Goal: Task Accomplishment & Management: Use online tool/utility

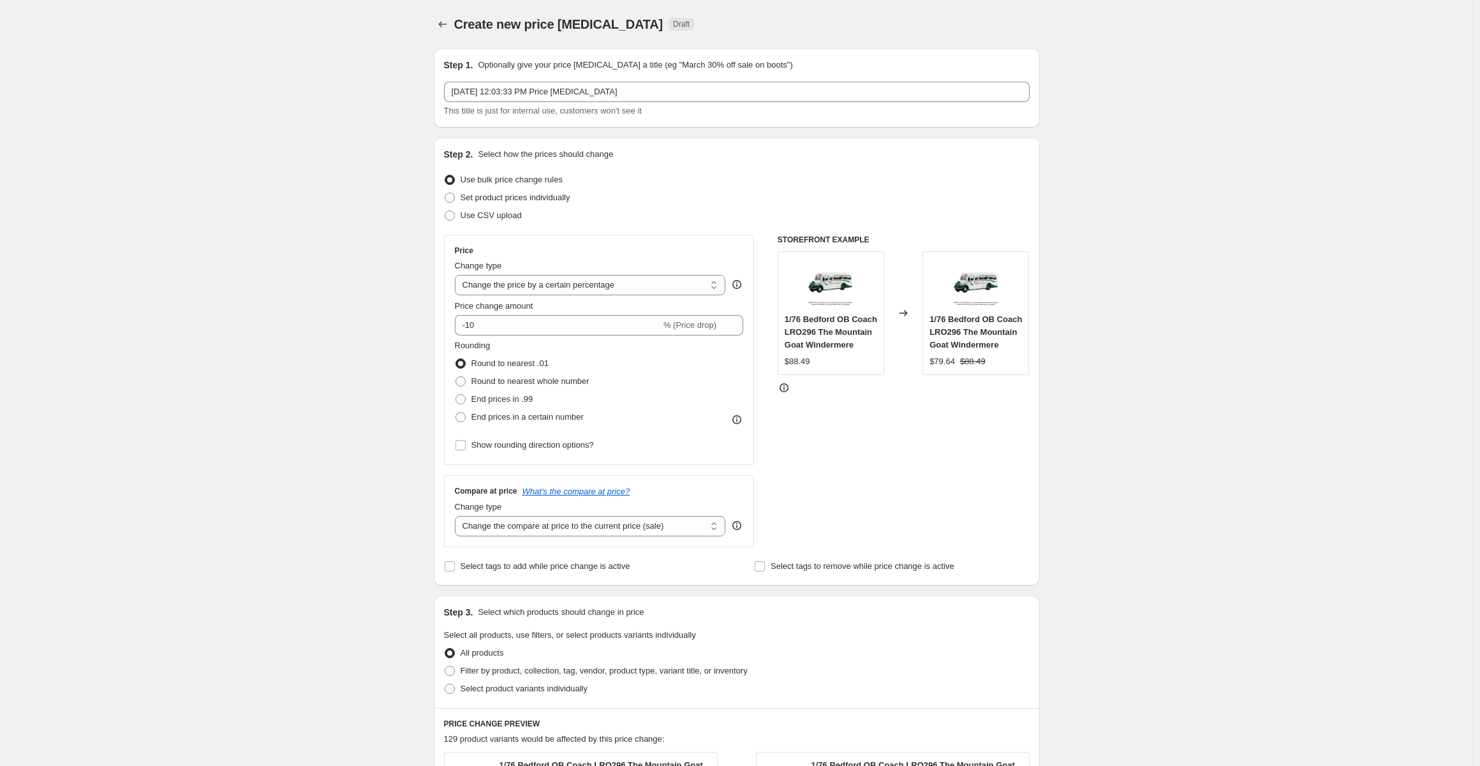
select select "percentage"
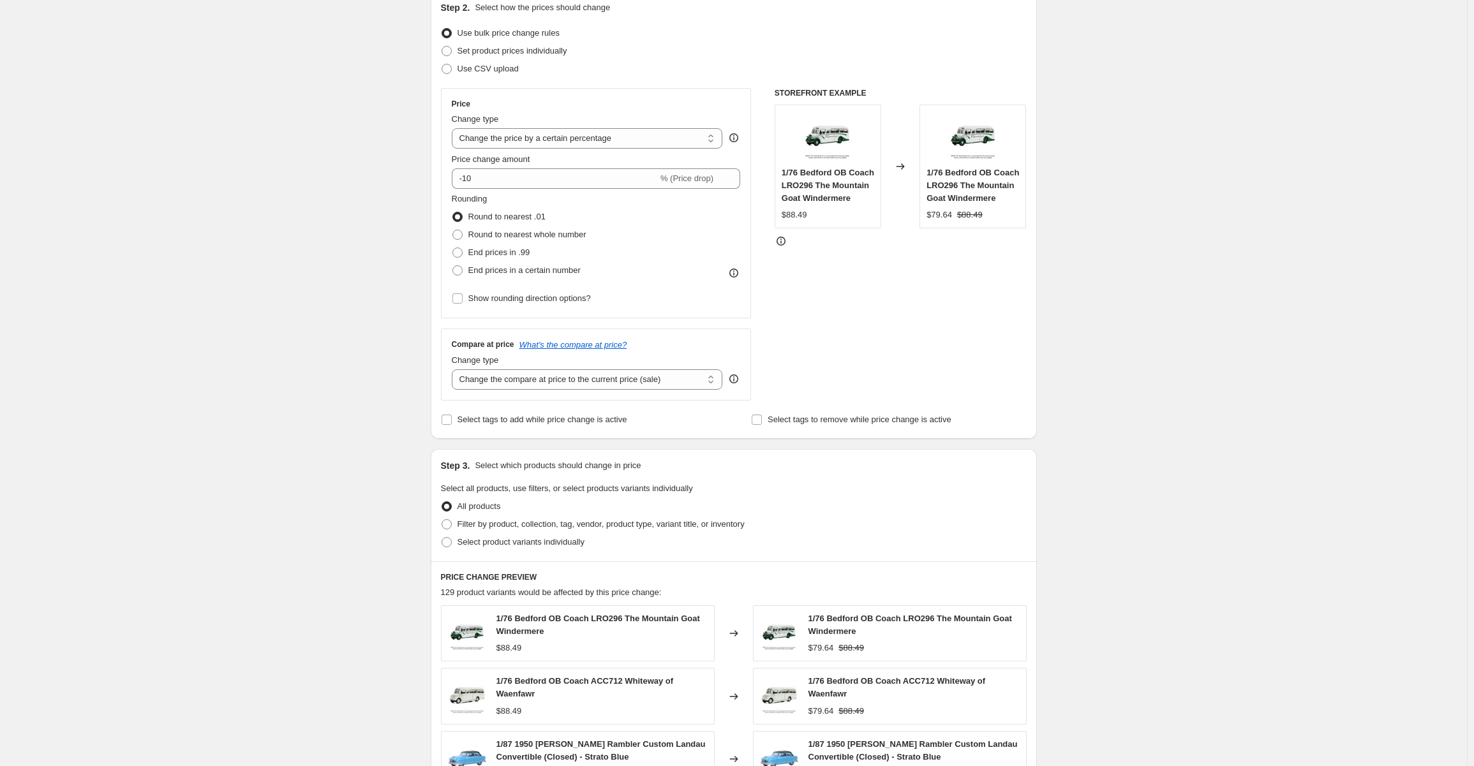
scroll to position [144, 0]
drag, startPoint x: 487, startPoint y: 183, endPoint x: 418, endPoint y: 182, distance: 68.9
click at [418, 182] on div "Create new price [MEDICAL_DATA]. This page is ready Create new price [MEDICAL_D…" at bounding box center [733, 504] width 637 height 1296
click at [318, 235] on div "Create new price [MEDICAL_DATA]. This page is ready Create new price [MEDICAL_D…" at bounding box center [733, 504] width 1467 height 1296
drag, startPoint x: 480, startPoint y: 184, endPoint x: 445, endPoint y: 184, distance: 34.5
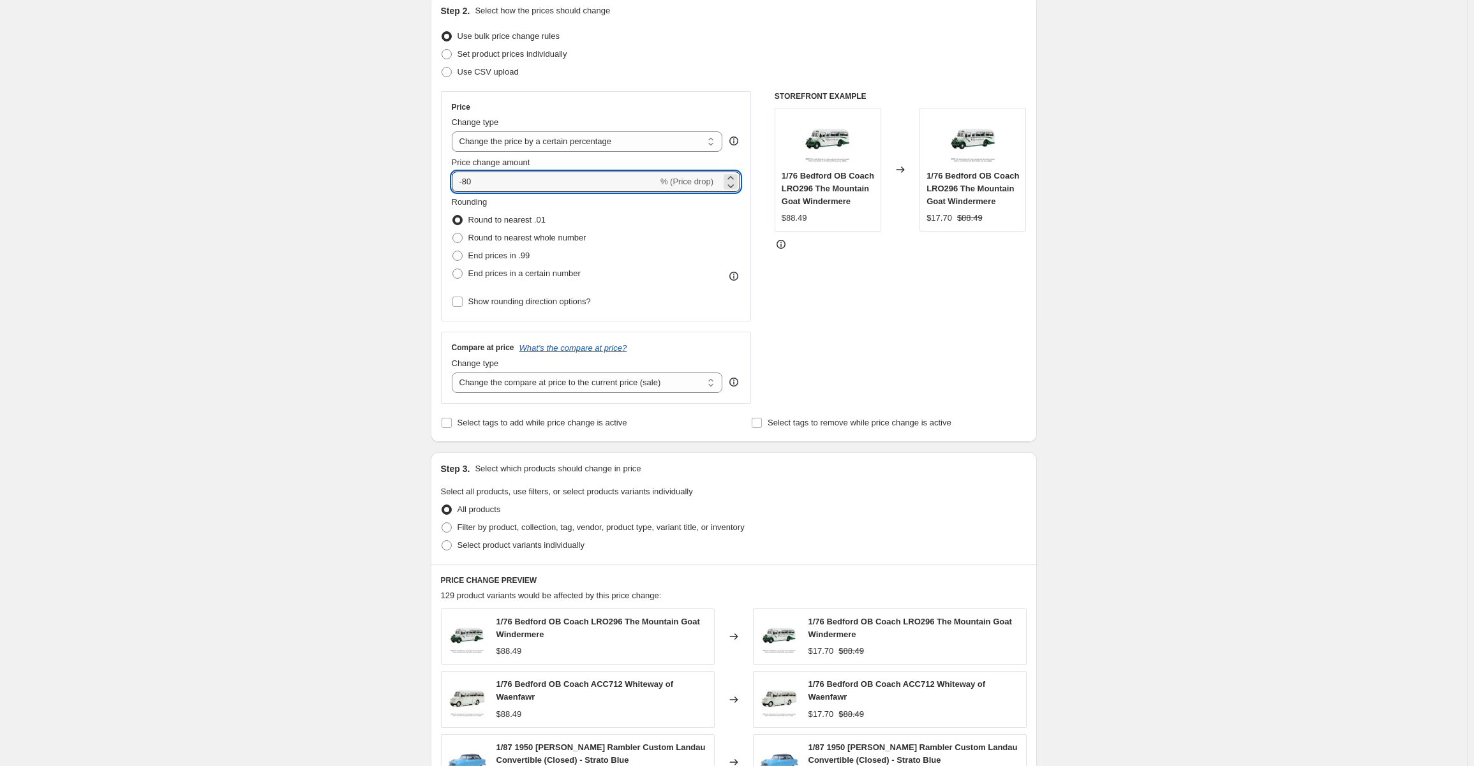
click at [445, 184] on div "Price Change type Change the price to a certain amount Change the price by a ce…" at bounding box center [596, 206] width 311 height 230
click at [463, 176] on input "90" at bounding box center [547, 182] width 191 height 20
click at [1204, 268] on div "Create new price [MEDICAL_DATA]. This page is ready Create new price [MEDICAL_D…" at bounding box center [733, 504] width 1467 height 1296
drag, startPoint x: 505, startPoint y: 178, endPoint x: 466, endPoint y: 181, distance: 38.4
click at [466, 181] on input "-90" at bounding box center [555, 182] width 206 height 20
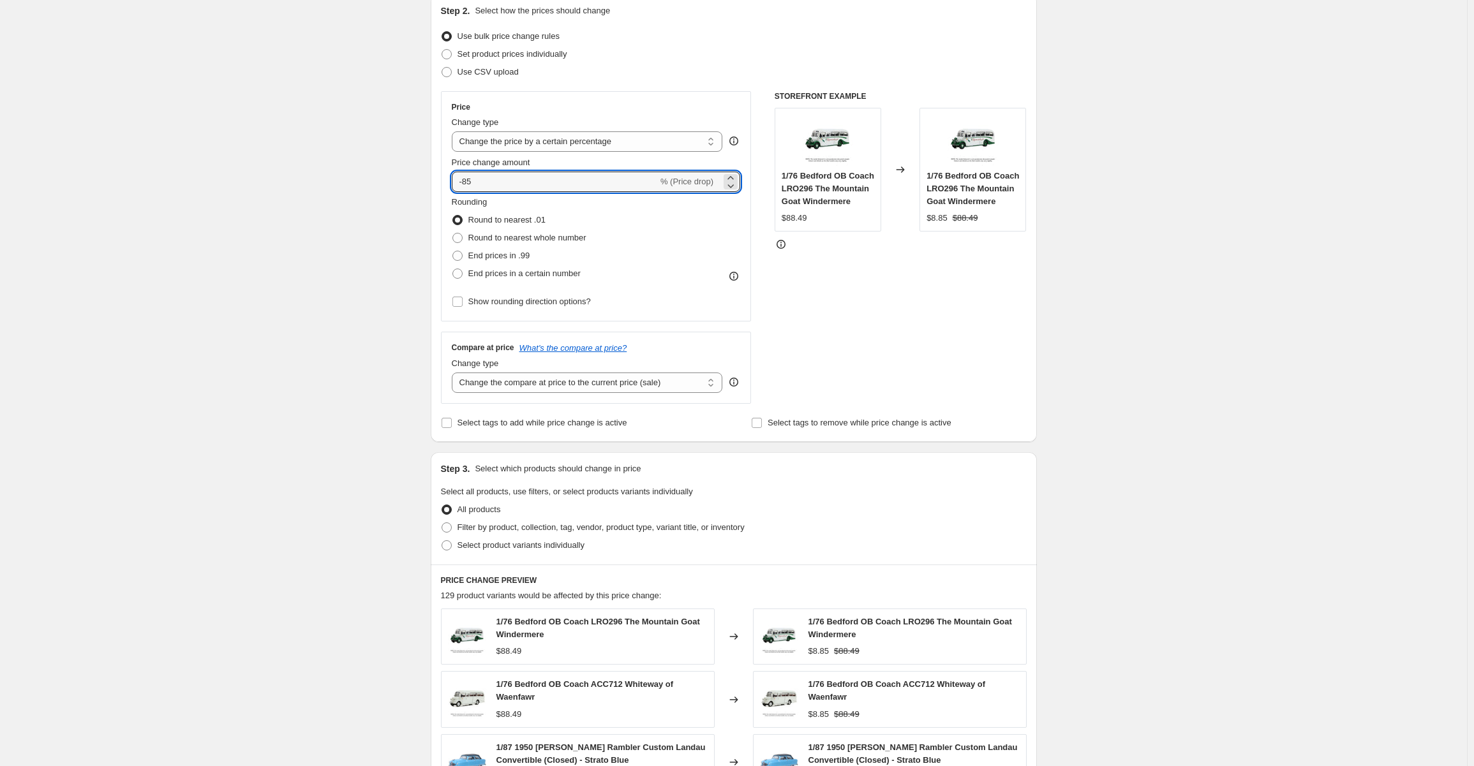
type input "-85"
click at [1189, 222] on div "Create new price [MEDICAL_DATA]. This page is ready Create new price [MEDICAL_D…" at bounding box center [733, 504] width 1467 height 1296
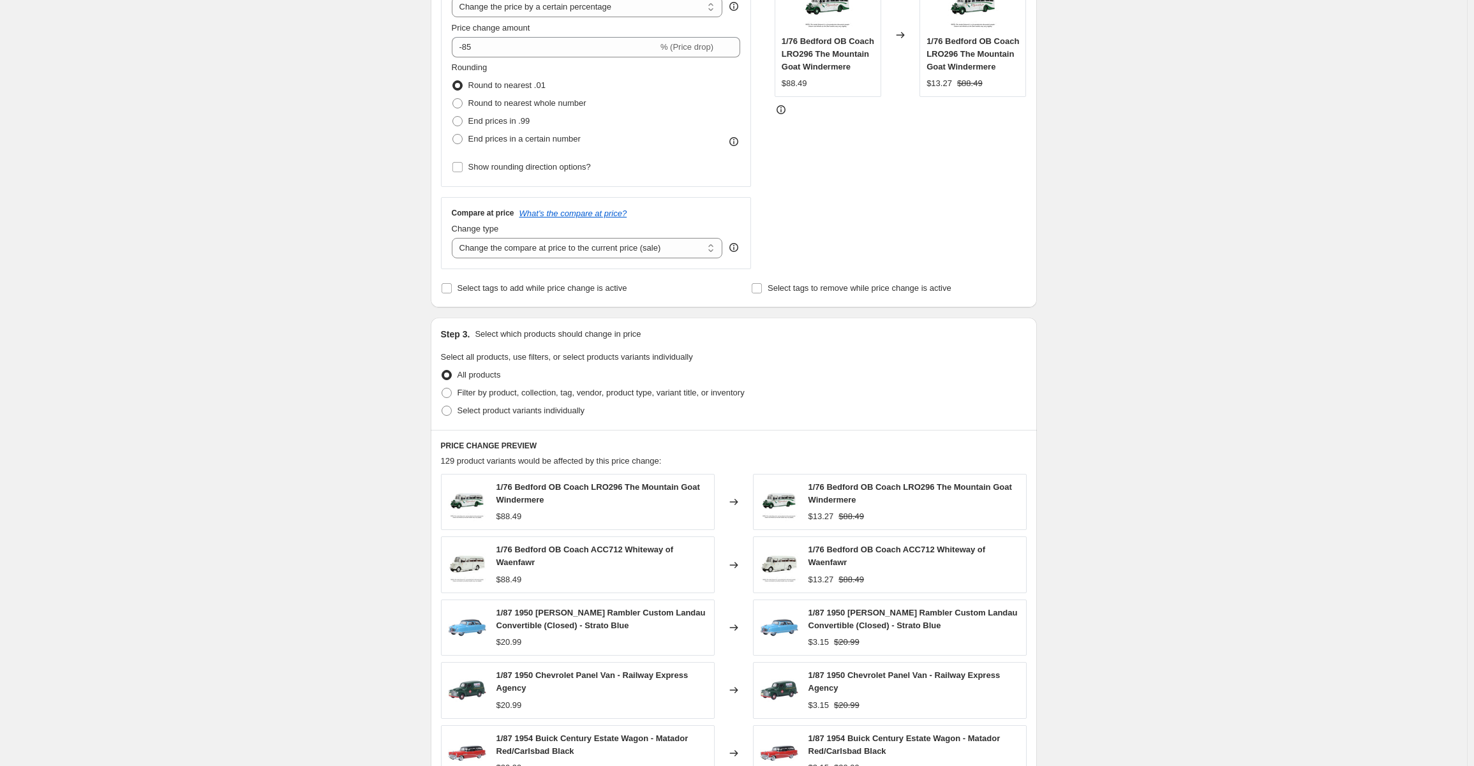
scroll to position [526, 0]
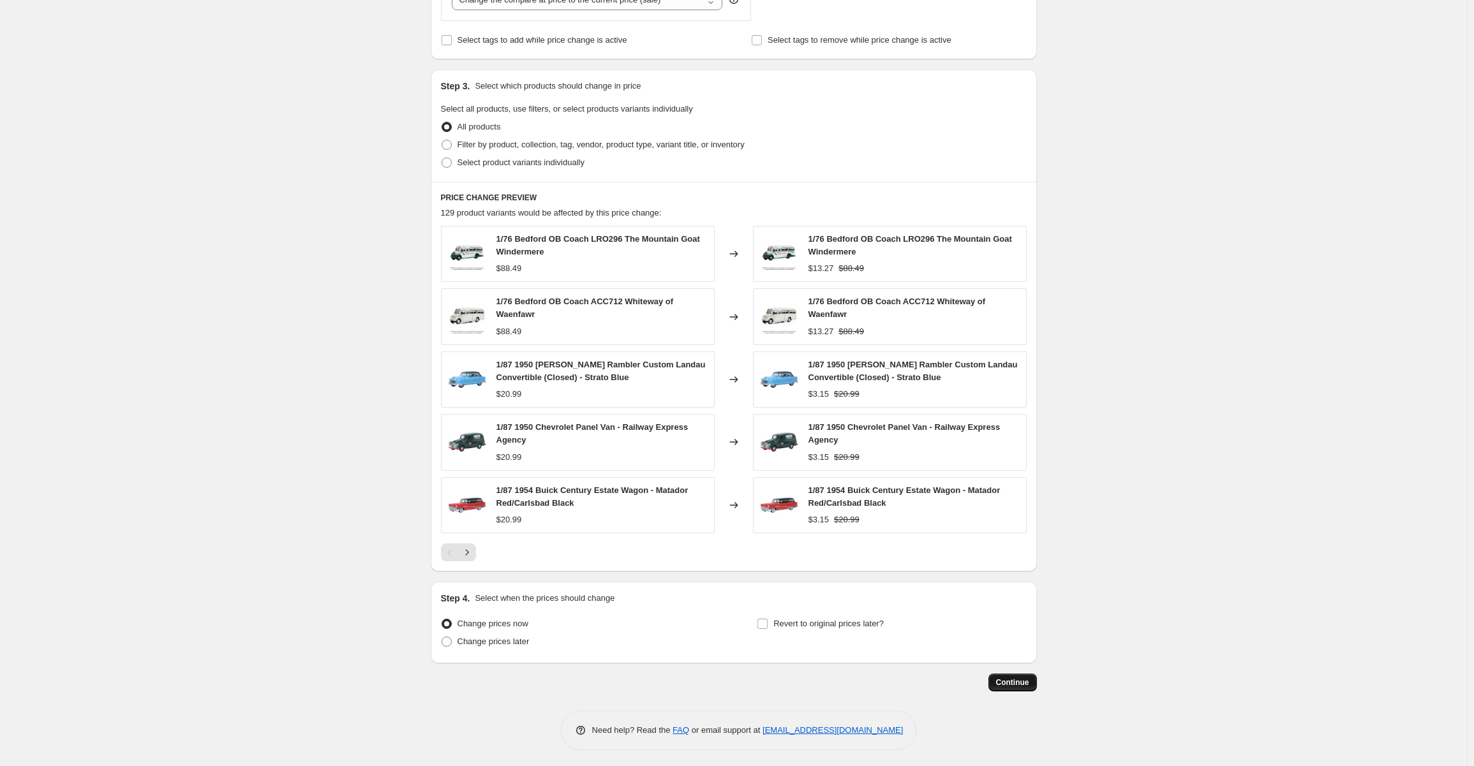
click at [1011, 678] on span "Continue" at bounding box center [1012, 683] width 33 height 10
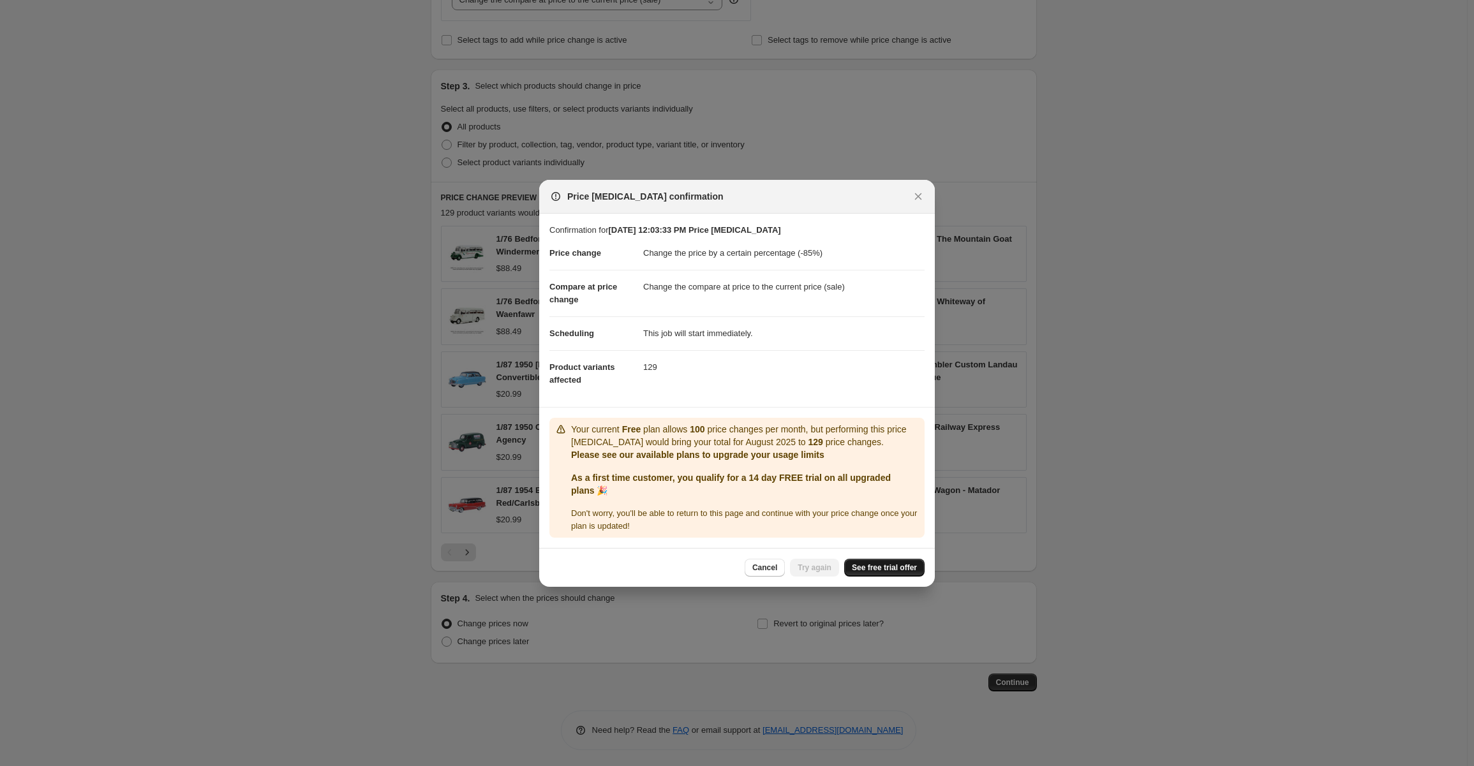
click at [876, 565] on span "See free trial offer" at bounding box center [884, 568] width 65 height 10
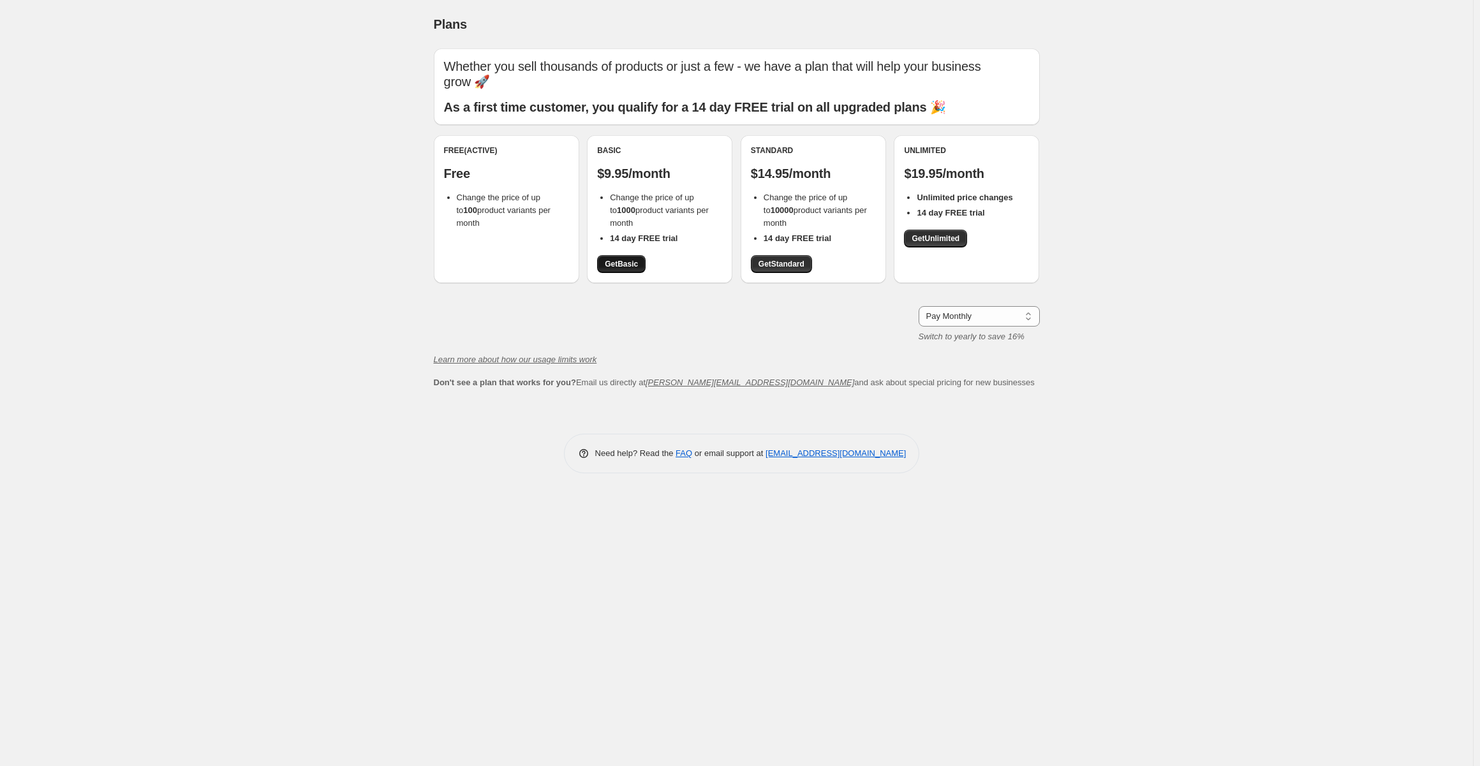
click at [628, 260] on span "Get Basic" at bounding box center [621, 264] width 33 height 10
